Goal: Consume media (video, audio)

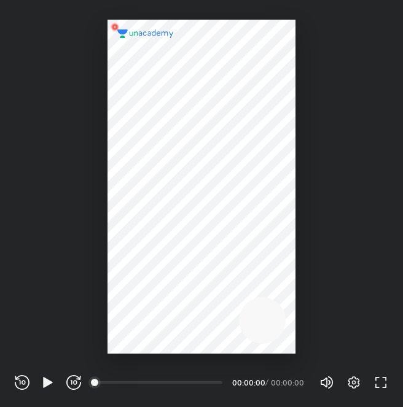
scroll to position [407, 403]
click at [336, 380] on div "Volume (M) 100% Settings FULL SCREEN (F)" at bounding box center [353, 382] width 69 height 18
click at [325, 379] on span "100%" at bounding box center [325, 382] width 7 height 7
click at [214, 261] on div at bounding box center [201, 187] width 188 height 334
click at [214, 208] on div at bounding box center [201, 187] width 188 height 334
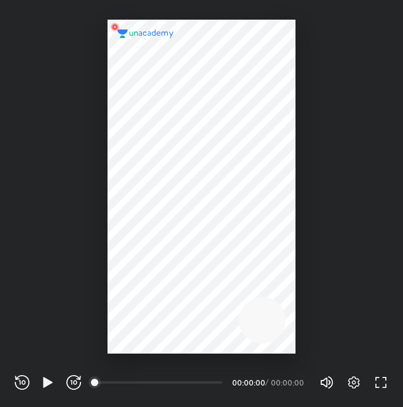
click at [280, 166] on div at bounding box center [201, 187] width 188 height 334
click at [48, 381] on icon "button" at bounding box center [47, 382] width 9 height 10
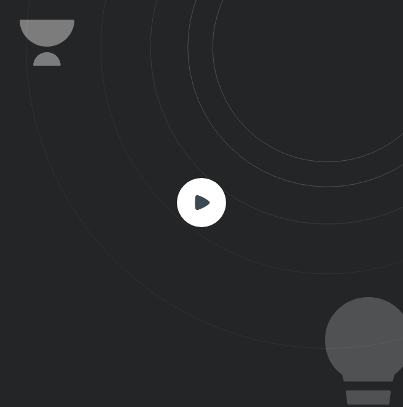
click at [206, 198] on rect at bounding box center [201, 202] width 49 height 49
